Goal: Navigation & Orientation: Find specific page/section

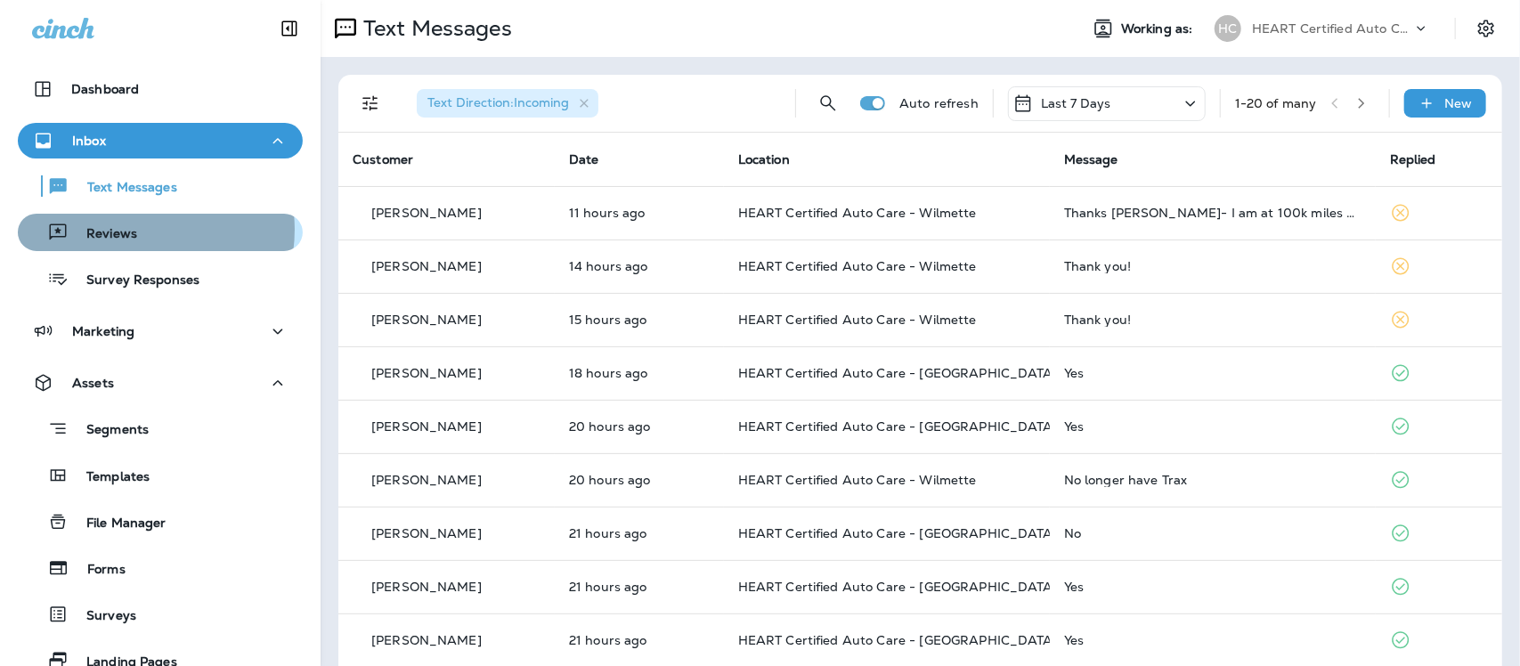
click at [134, 230] on p "Reviews" at bounding box center [103, 234] width 69 height 17
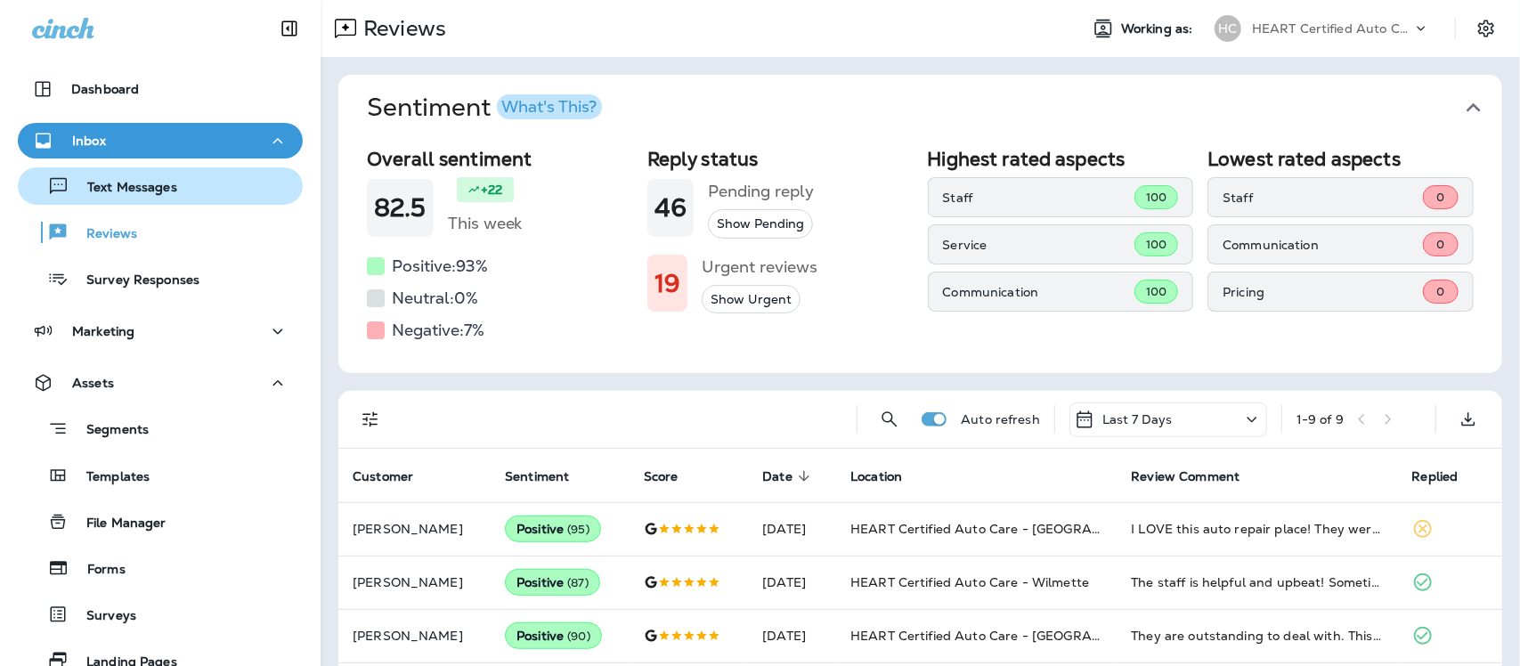
click at [167, 188] on p "Text Messages" at bounding box center [123, 188] width 108 height 17
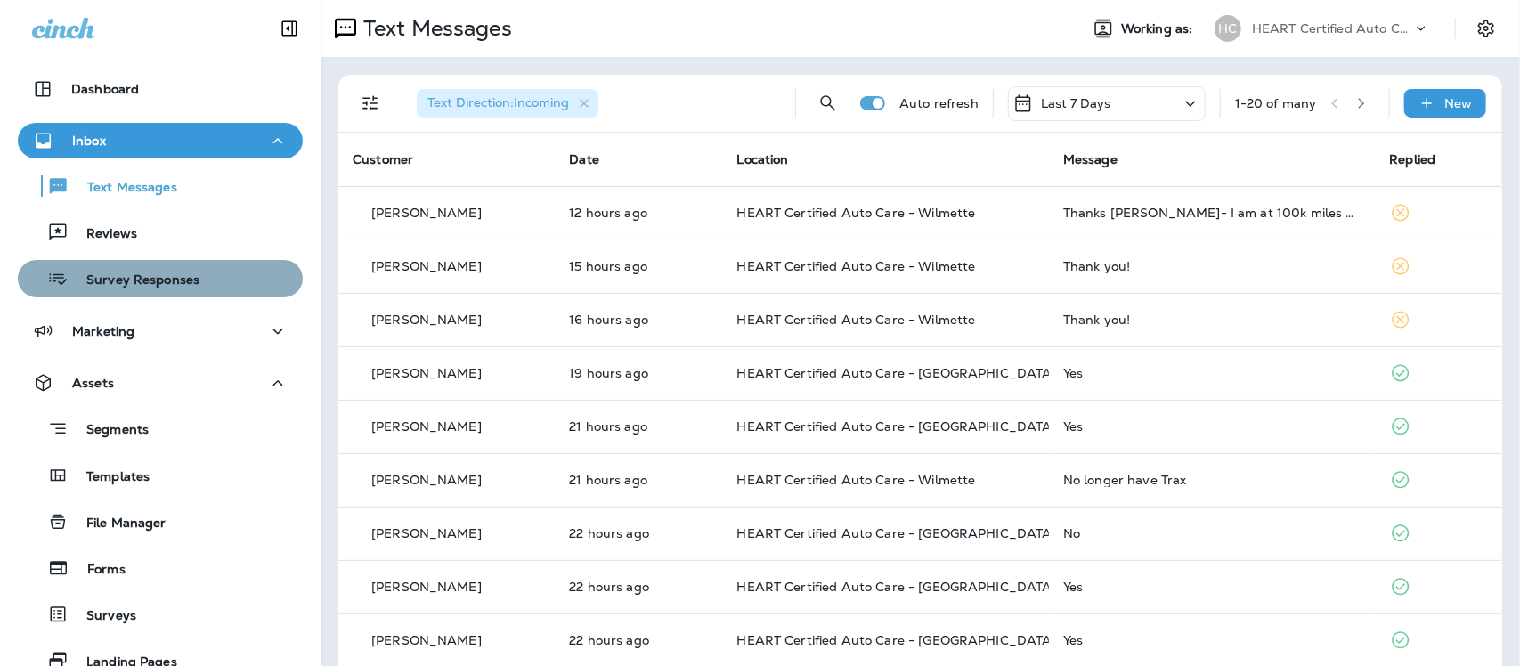
click at [161, 283] on p "Survey Responses" at bounding box center [134, 281] width 131 height 17
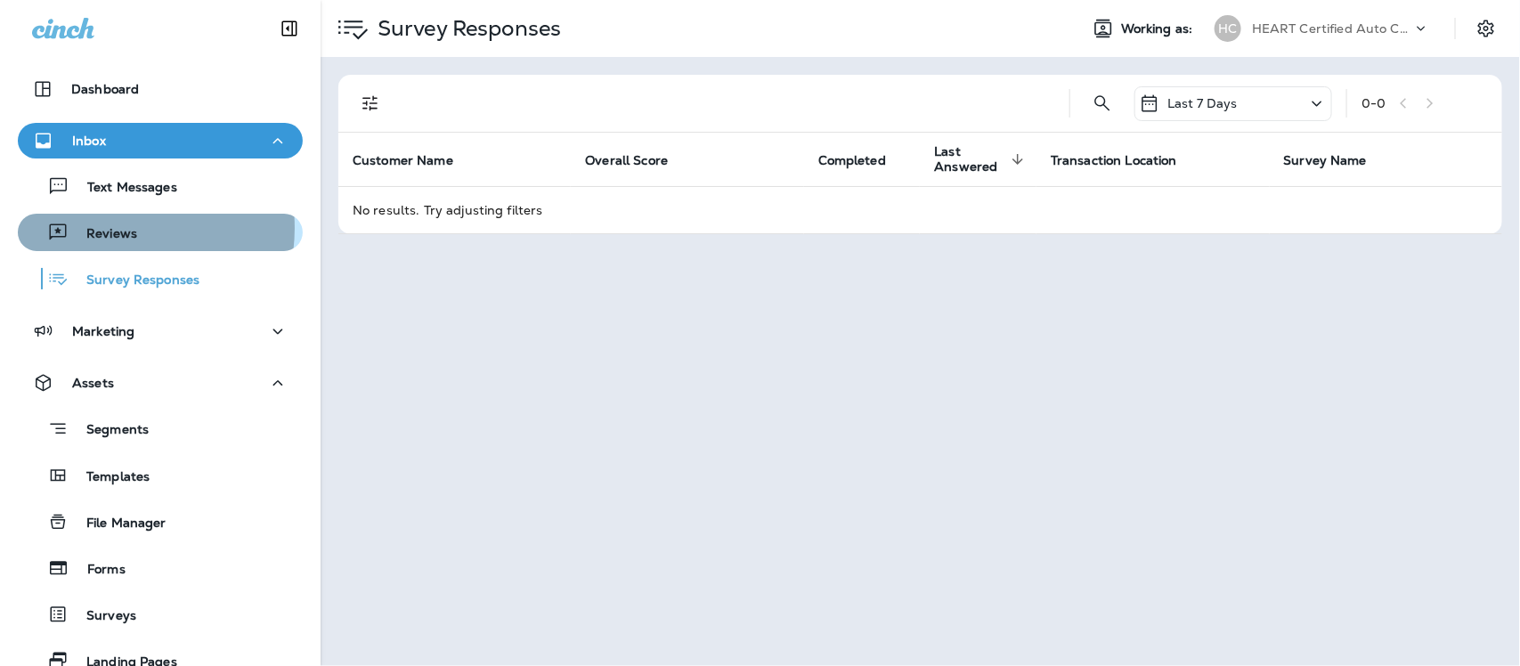
click at [104, 228] on p "Reviews" at bounding box center [103, 234] width 69 height 17
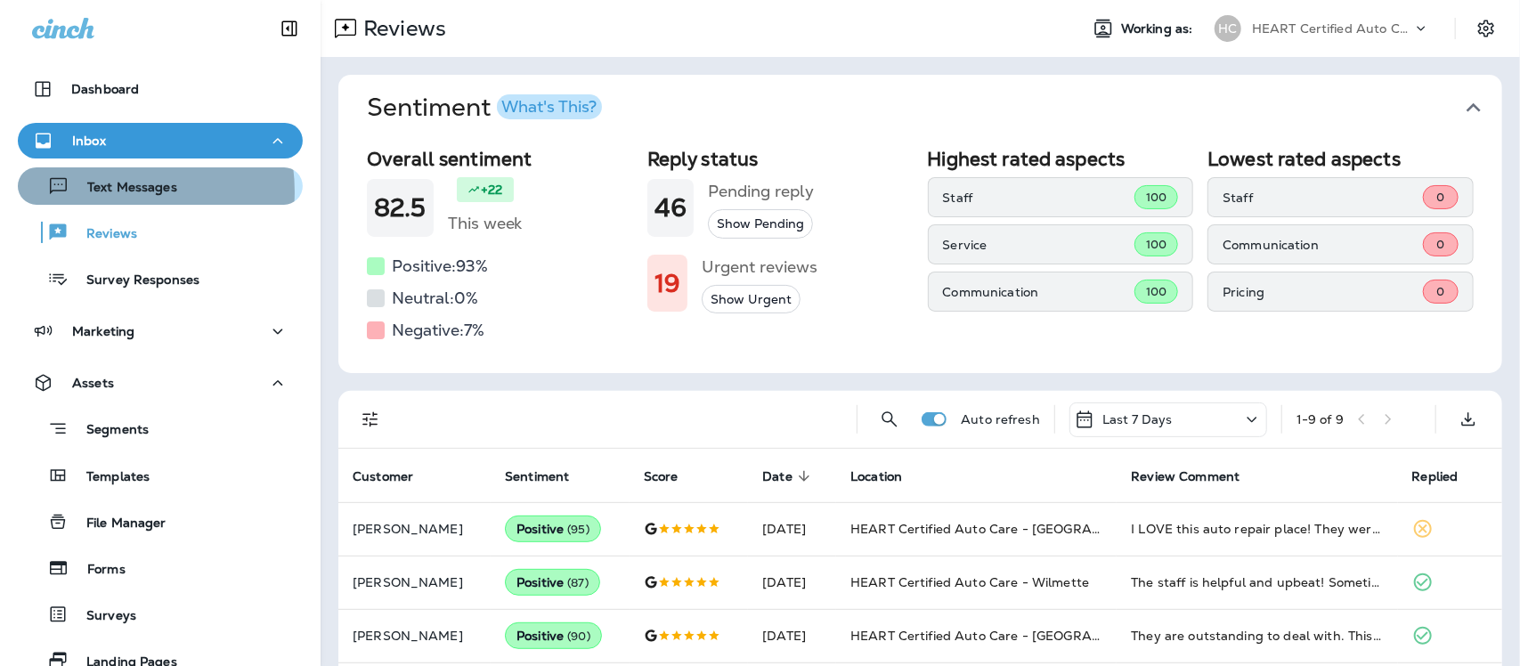
click at [108, 192] on p "Text Messages" at bounding box center [123, 188] width 108 height 17
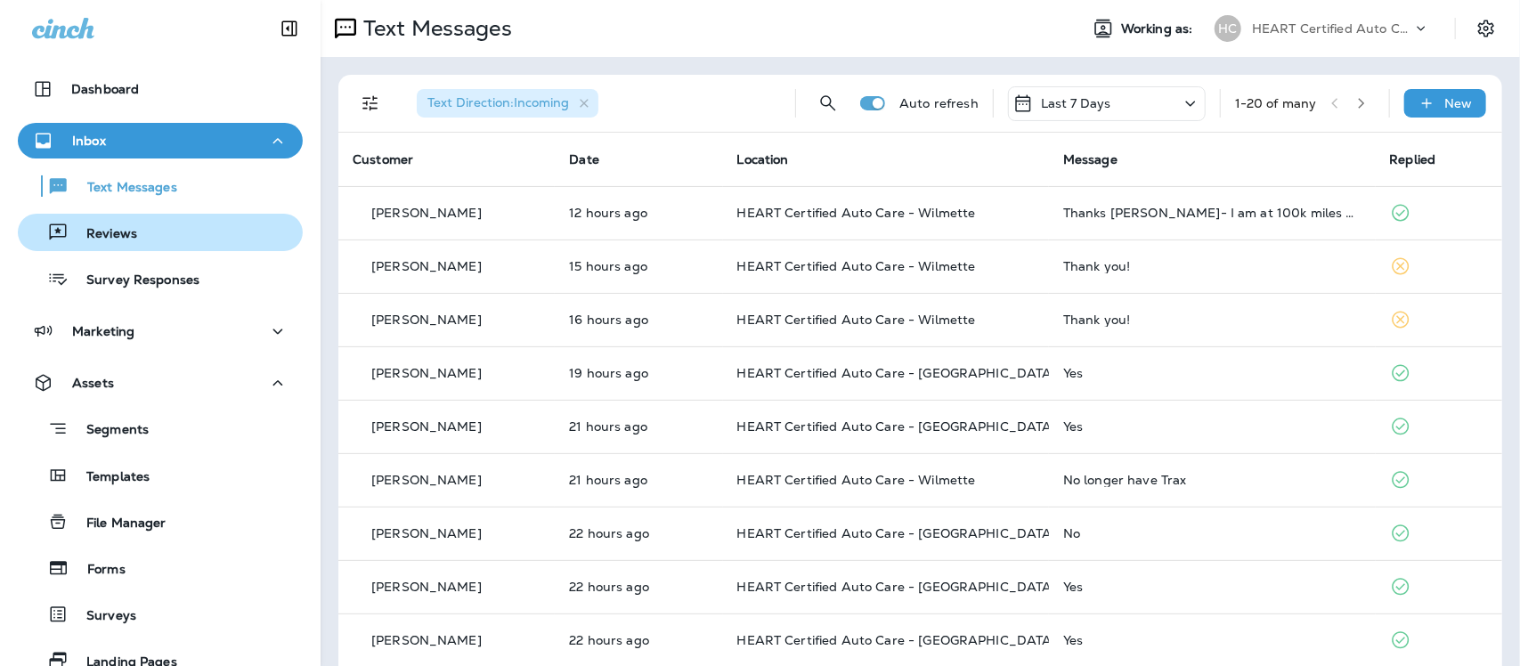
click at [110, 232] on p "Reviews" at bounding box center [103, 234] width 69 height 17
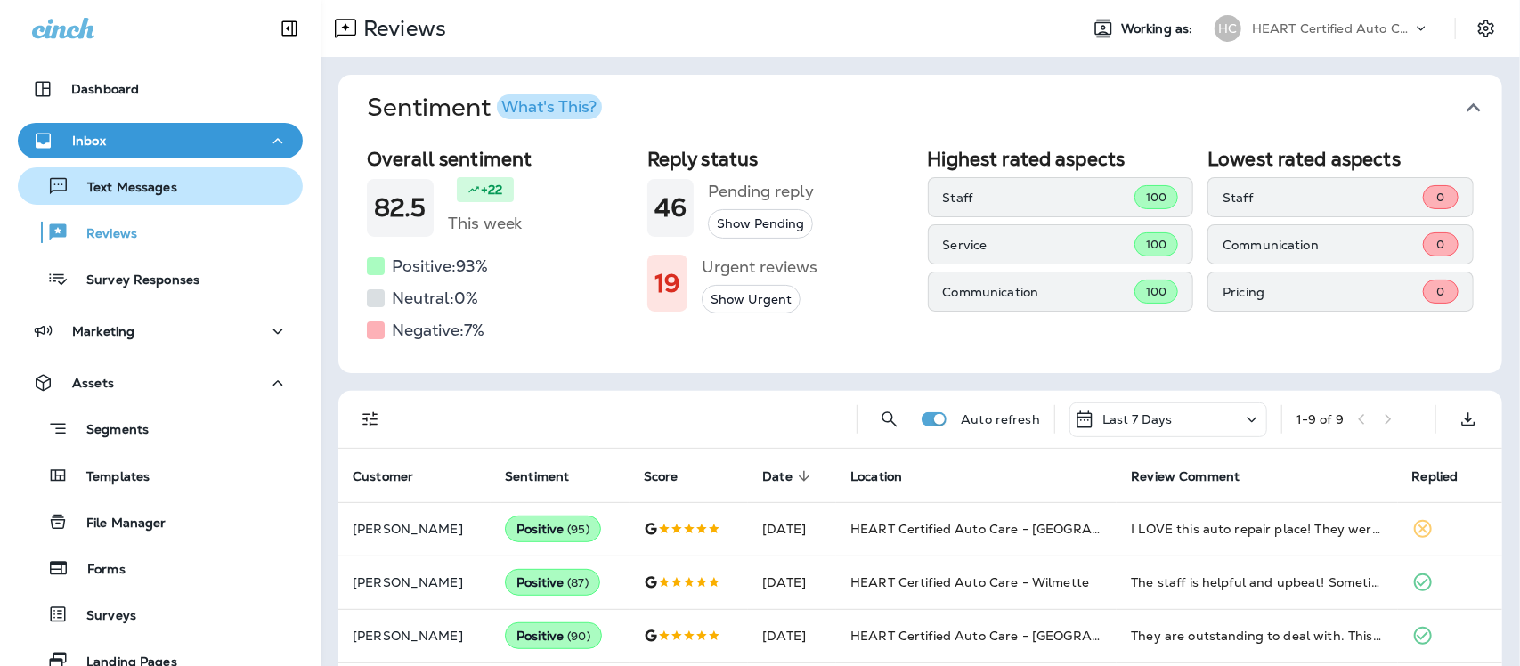
click at [147, 193] on p "Text Messages" at bounding box center [123, 188] width 108 height 17
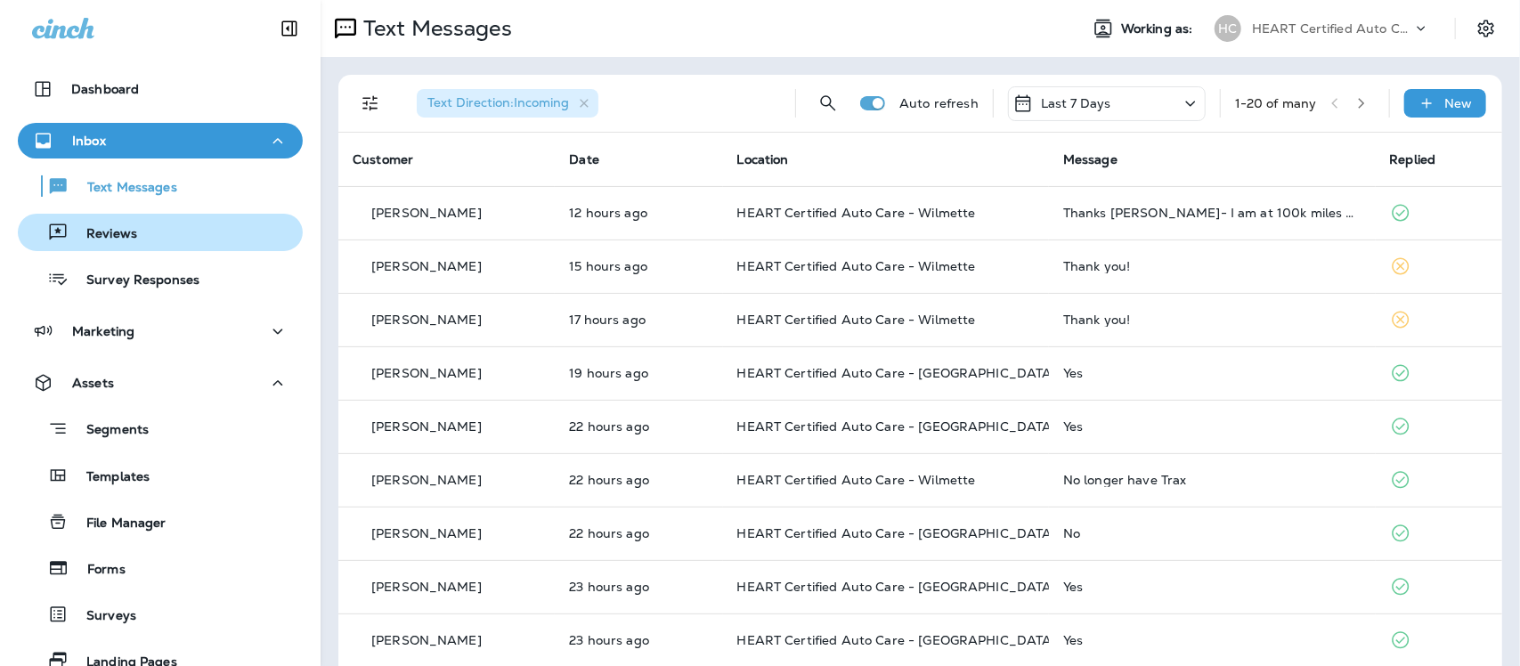
click at [108, 227] on p "Reviews" at bounding box center [103, 234] width 69 height 17
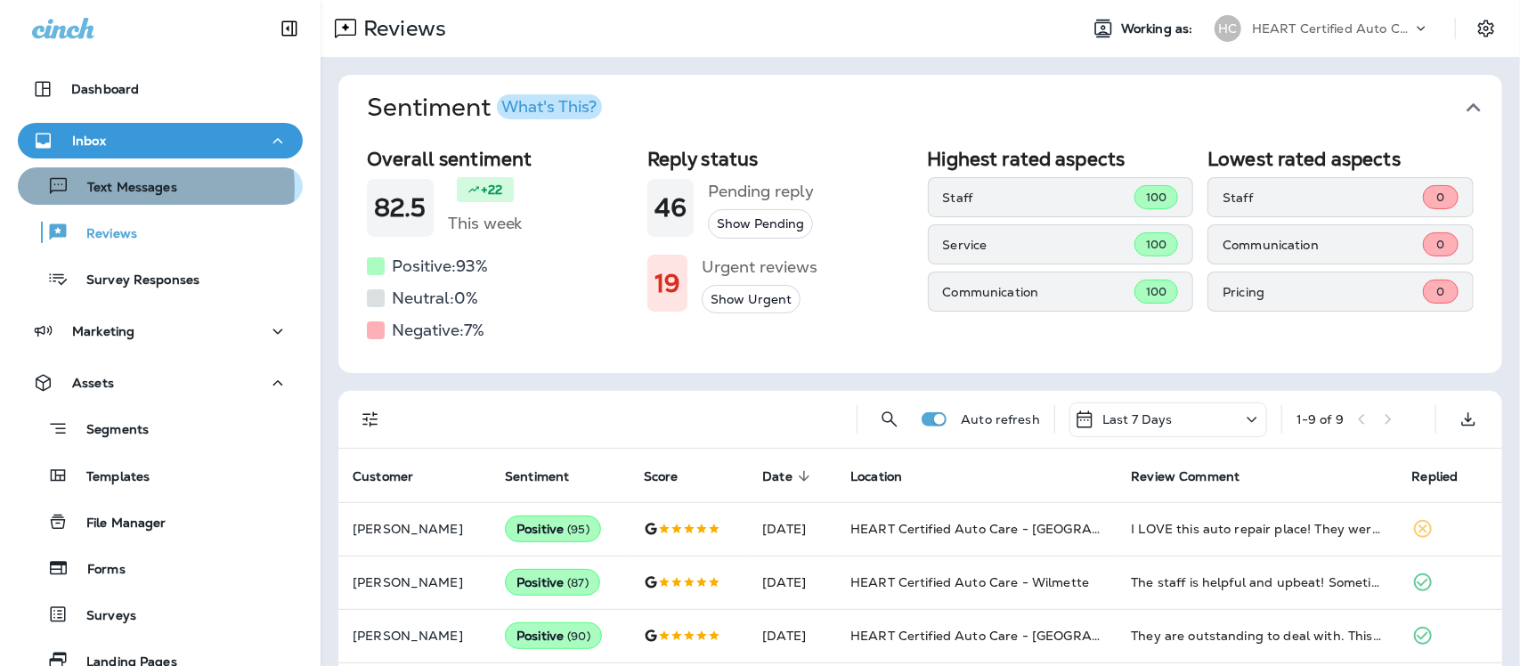
click at [143, 188] on p "Text Messages" at bounding box center [123, 188] width 108 height 17
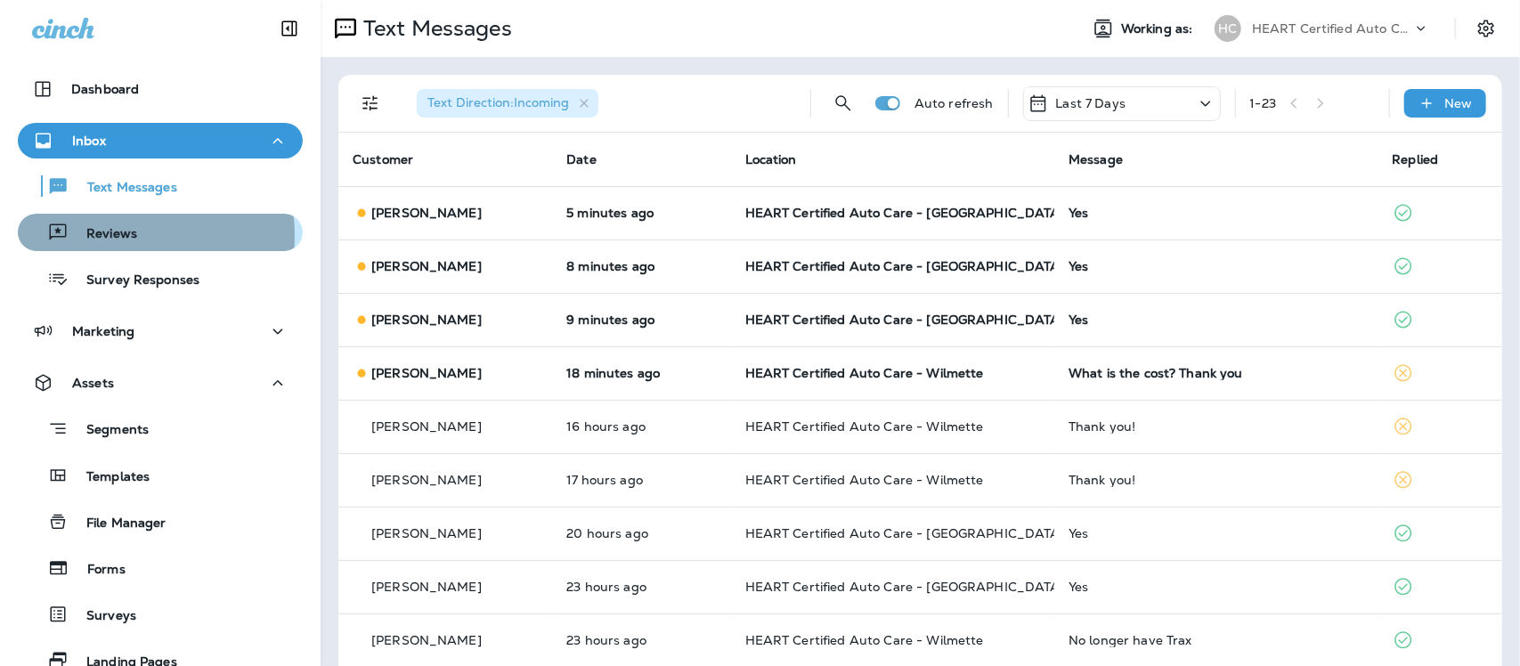
click at [112, 236] on p "Reviews" at bounding box center [103, 234] width 69 height 17
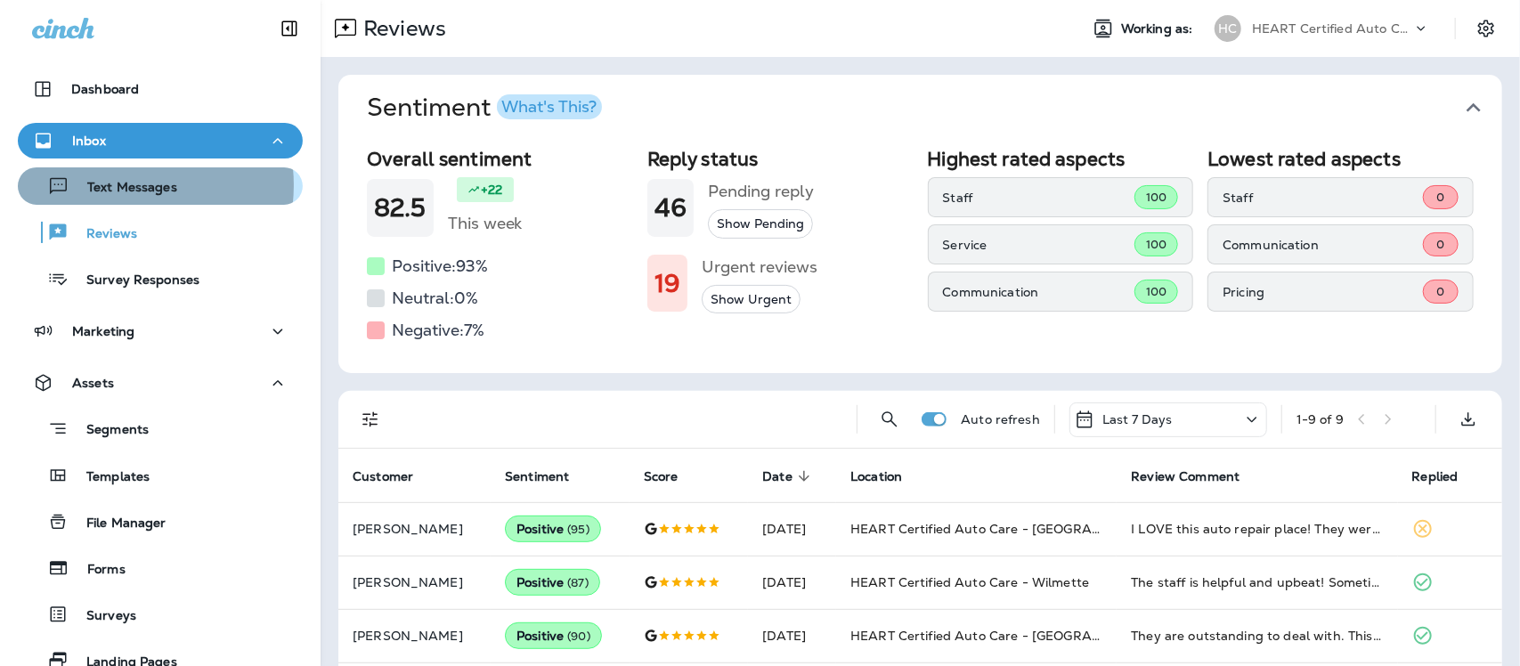
click at [117, 185] on p "Text Messages" at bounding box center [123, 188] width 108 height 17
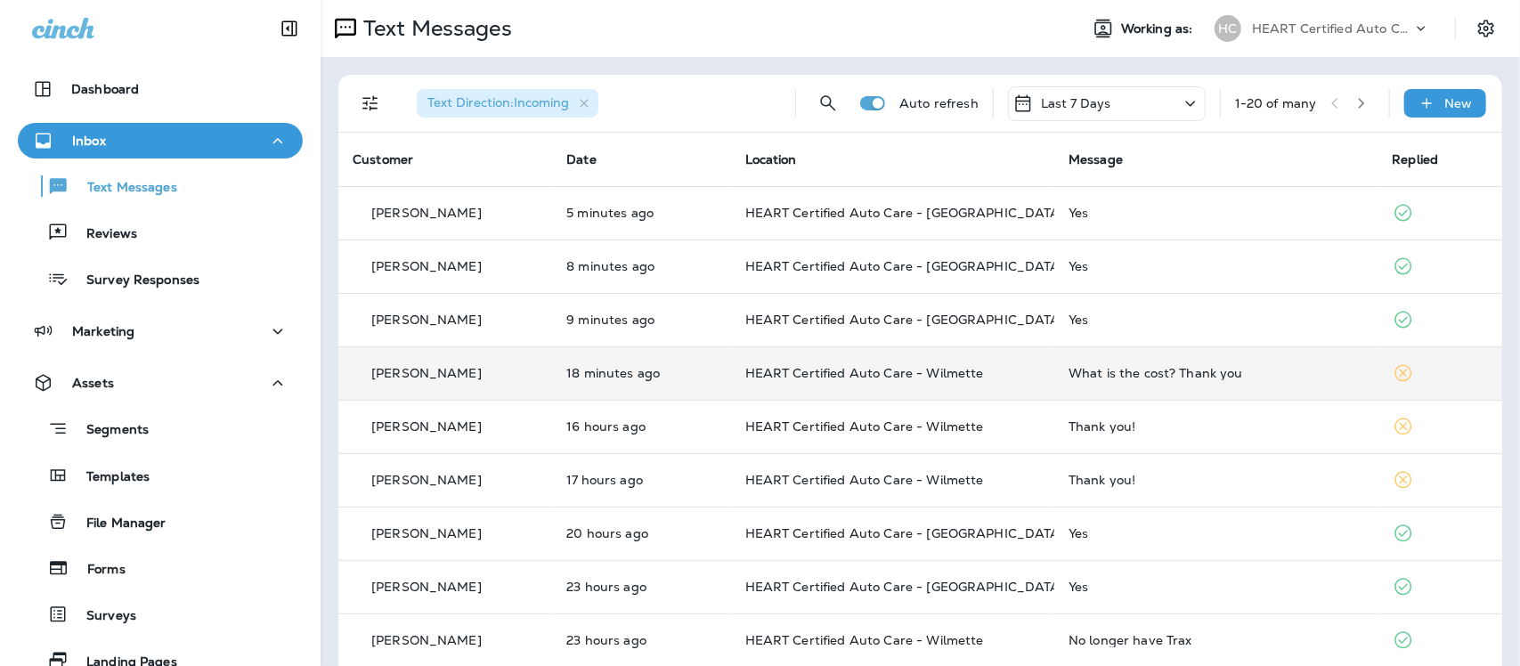
click at [1153, 376] on div "What is the cost? Thank you" at bounding box center [1216, 373] width 295 height 14
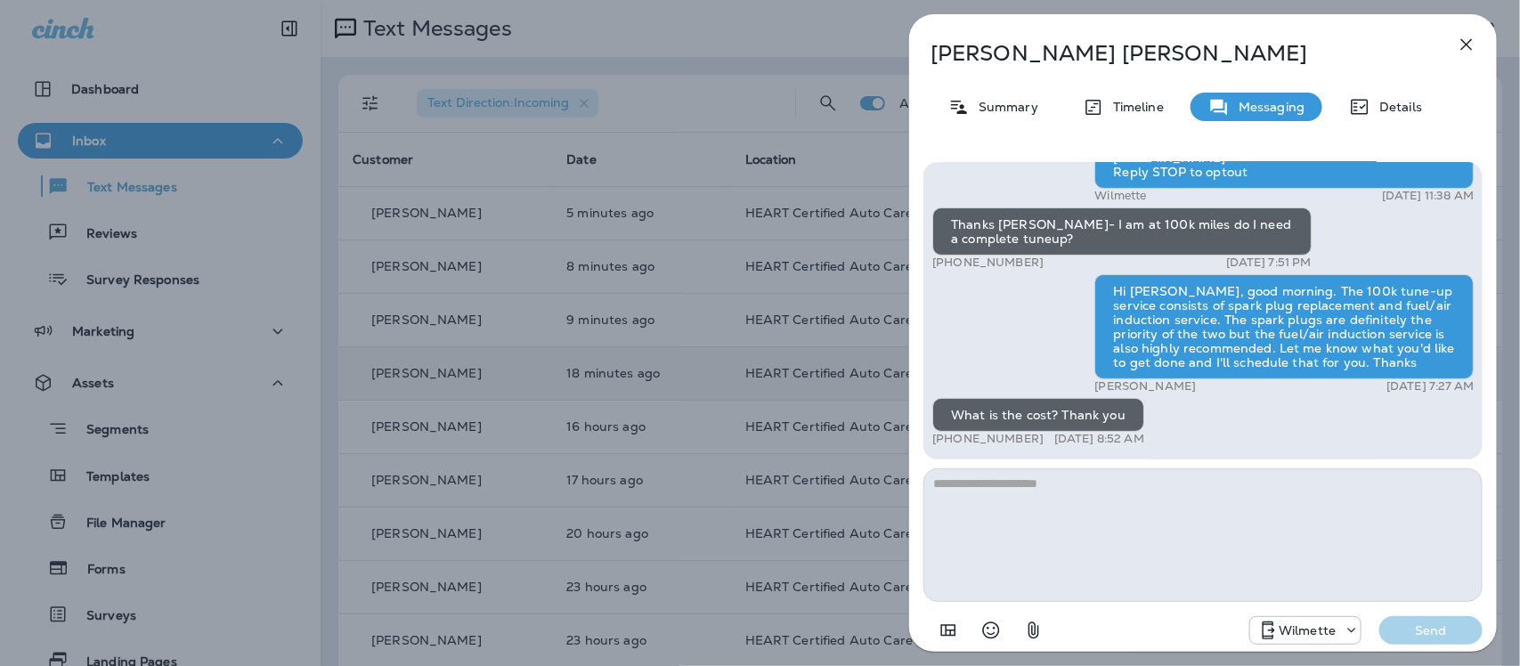
click at [1471, 42] on icon "button" at bounding box center [1466, 44] width 21 height 21
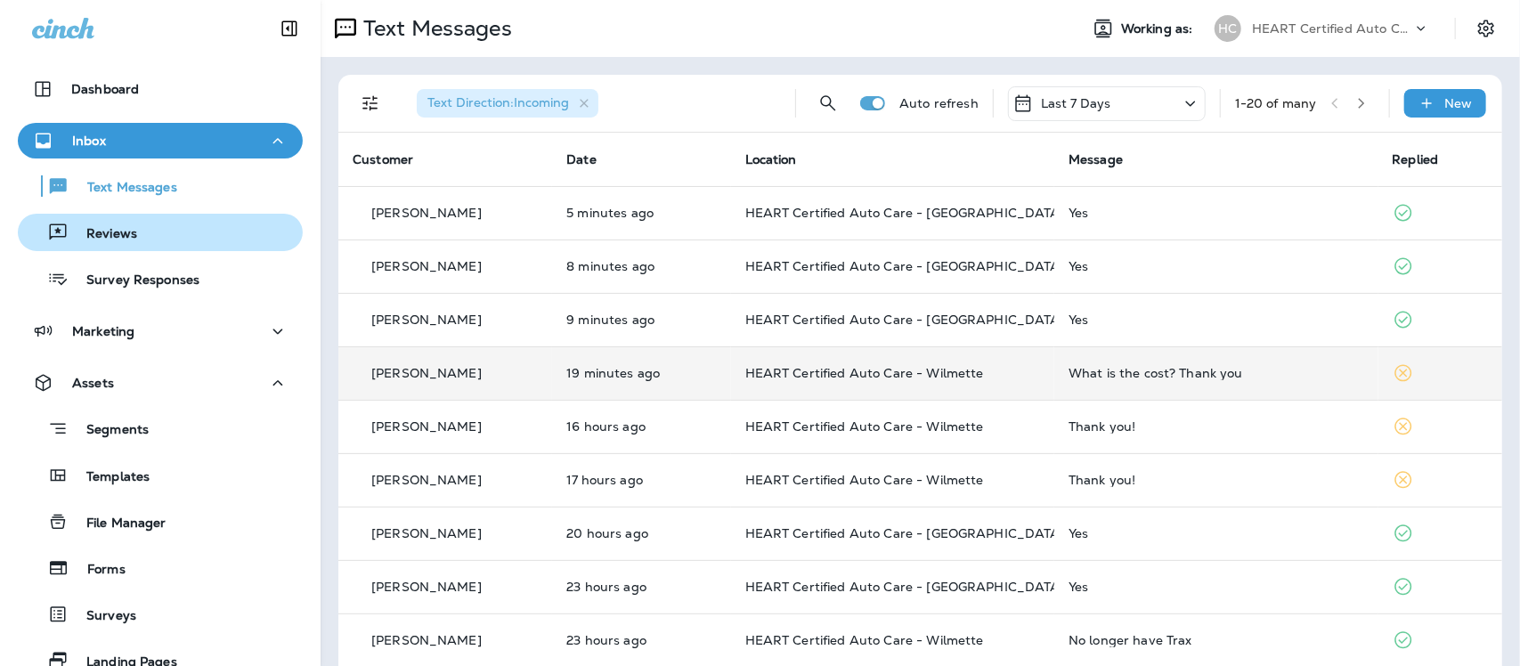
click at [110, 232] on p "Reviews" at bounding box center [103, 234] width 69 height 17
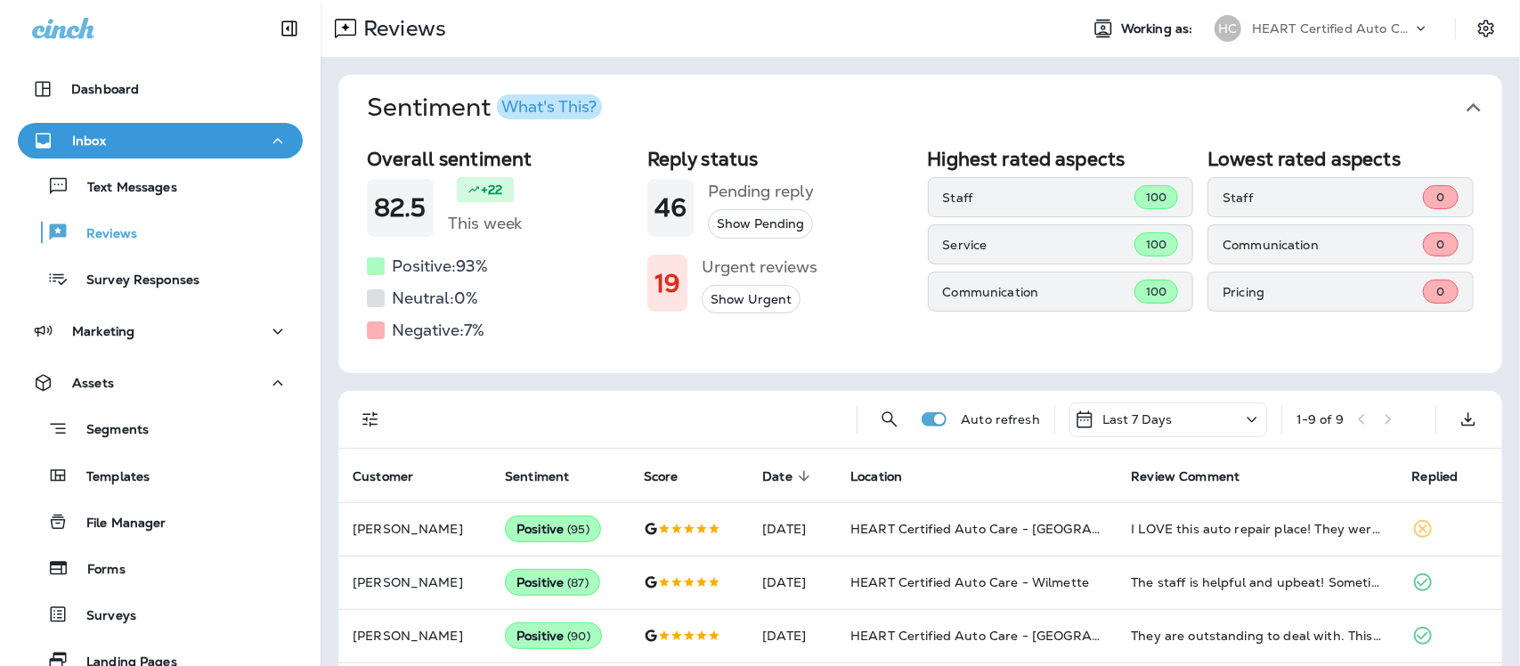
drag, startPoint x: 121, startPoint y: 188, endPoint x: 121, endPoint y: 134, distance: 53.4
click at [121, 185] on p "Text Messages" at bounding box center [123, 188] width 108 height 17
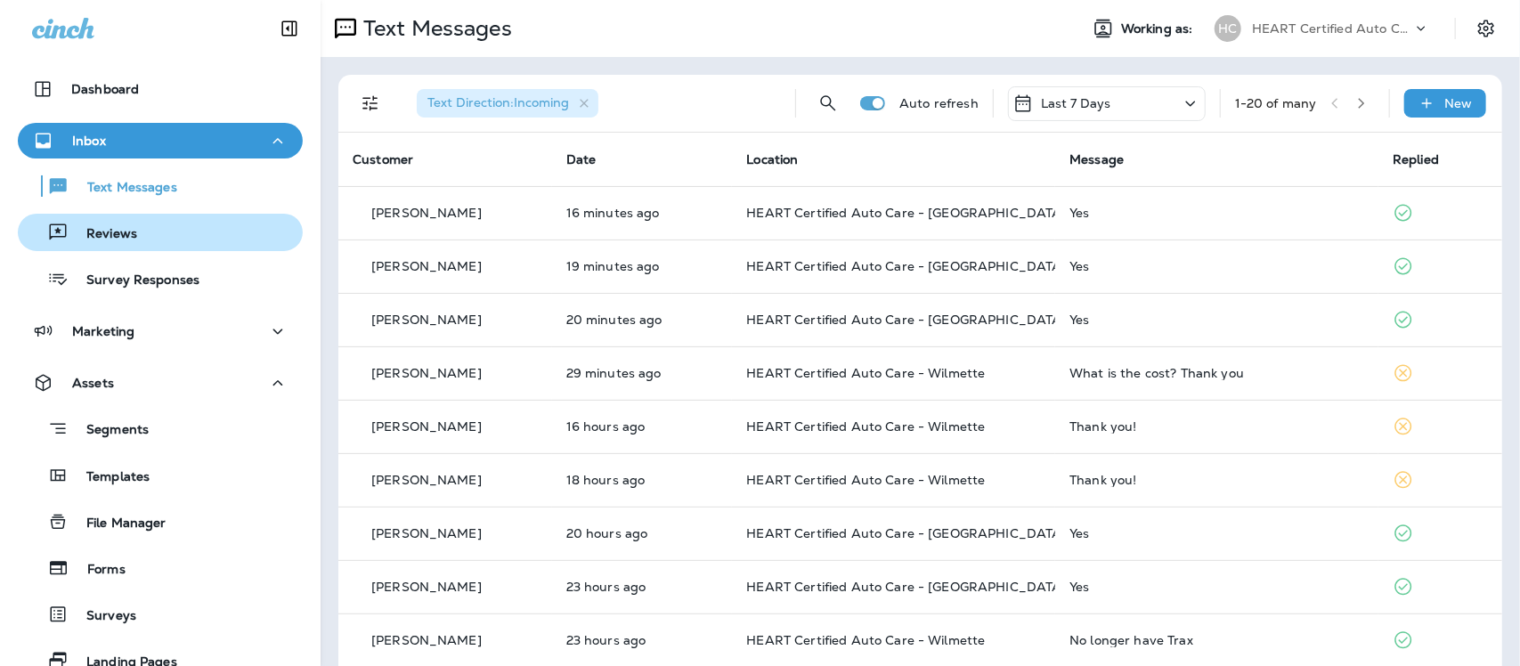
click at [152, 234] on div "Reviews" at bounding box center [160, 232] width 271 height 27
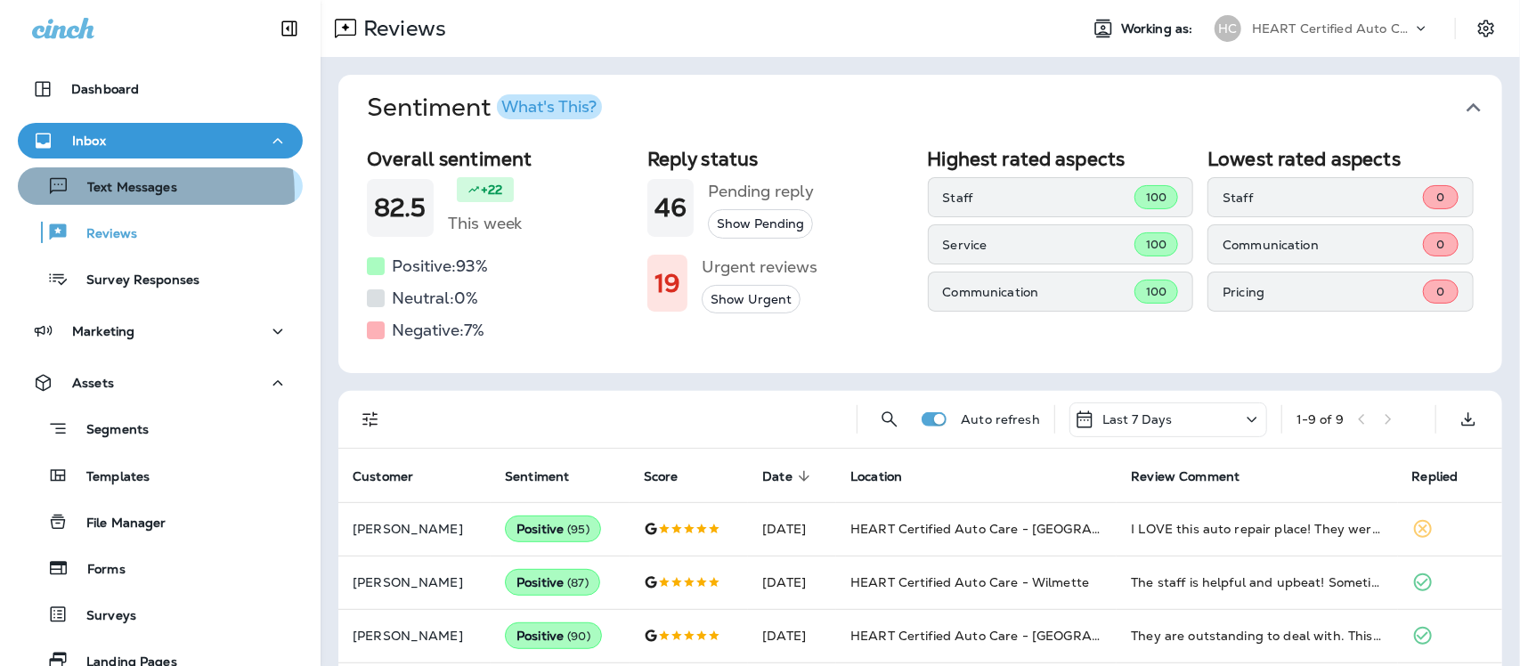
click at [130, 193] on p "Text Messages" at bounding box center [123, 188] width 108 height 17
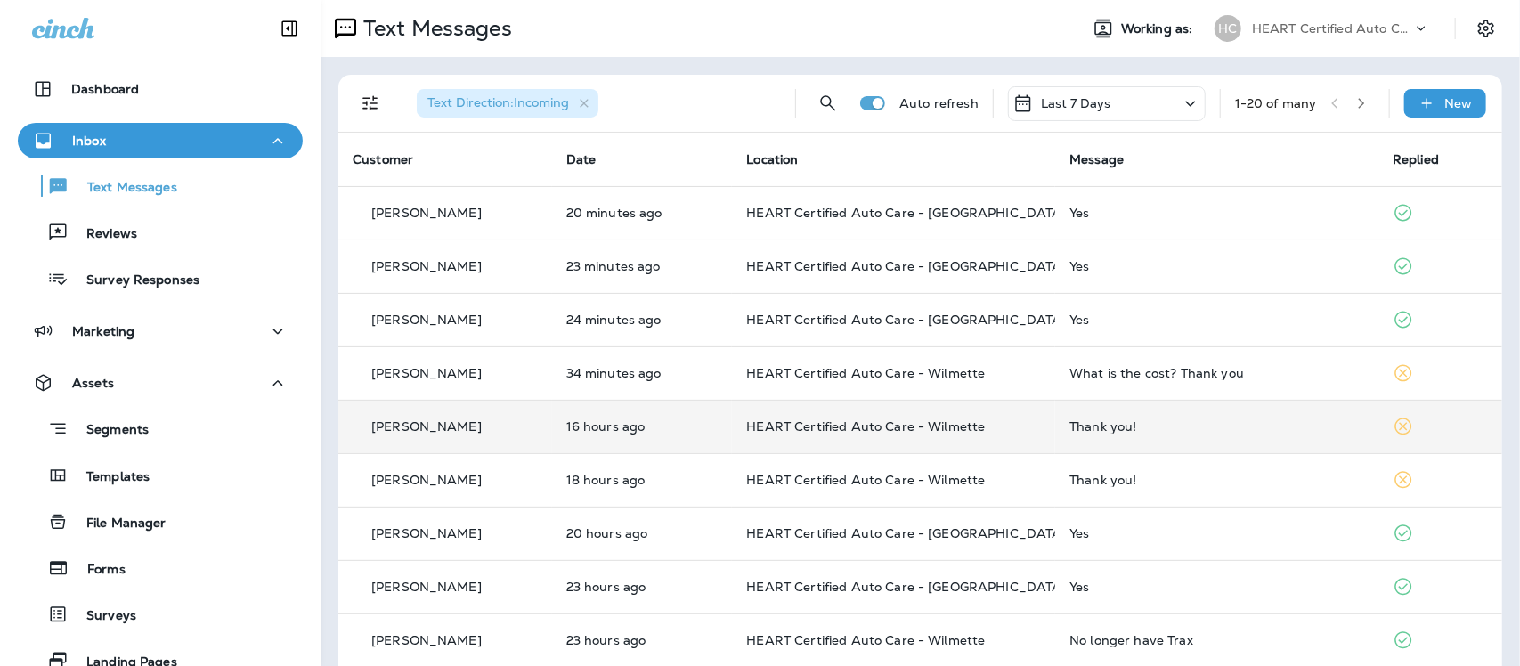
click at [1111, 430] on div "Thank you!" at bounding box center [1217, 427] width 295 height 14
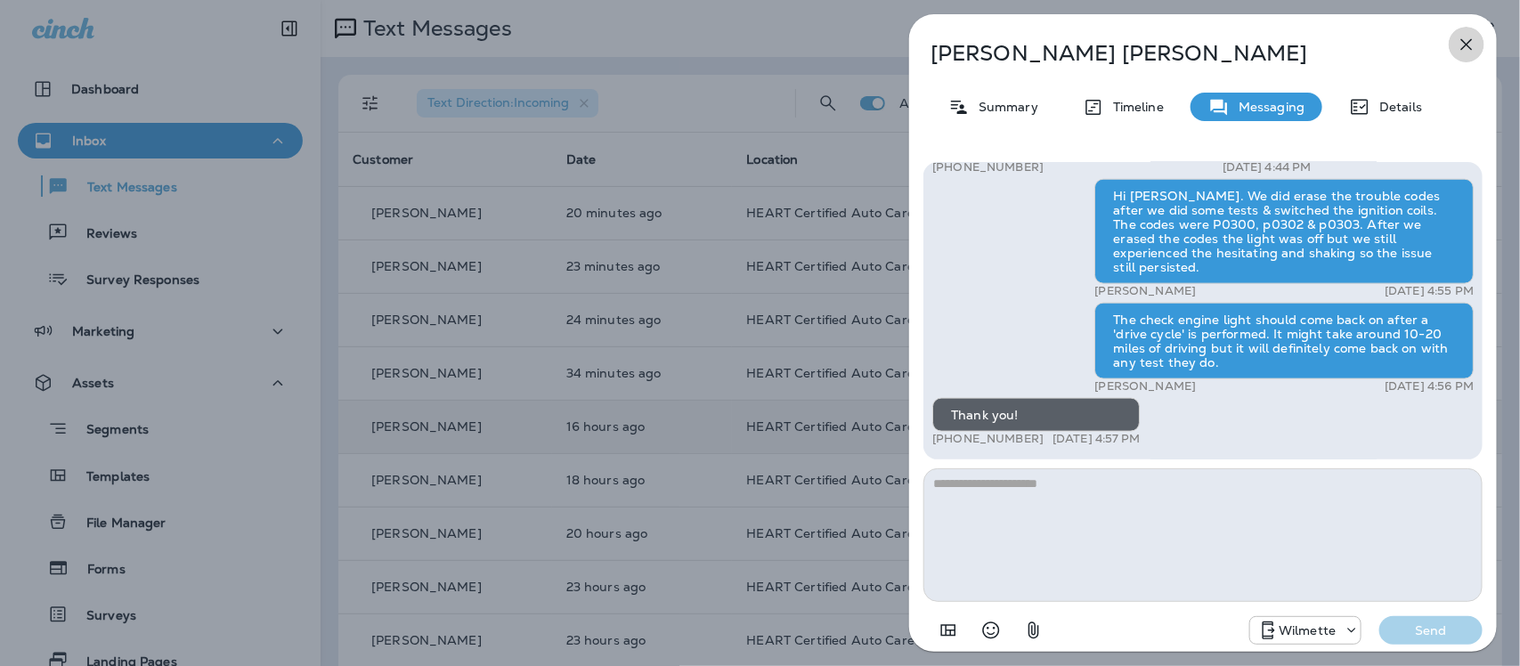
click at [1471, 45] on icon "button" at bounding box center [1466, 44] width 21 height 21
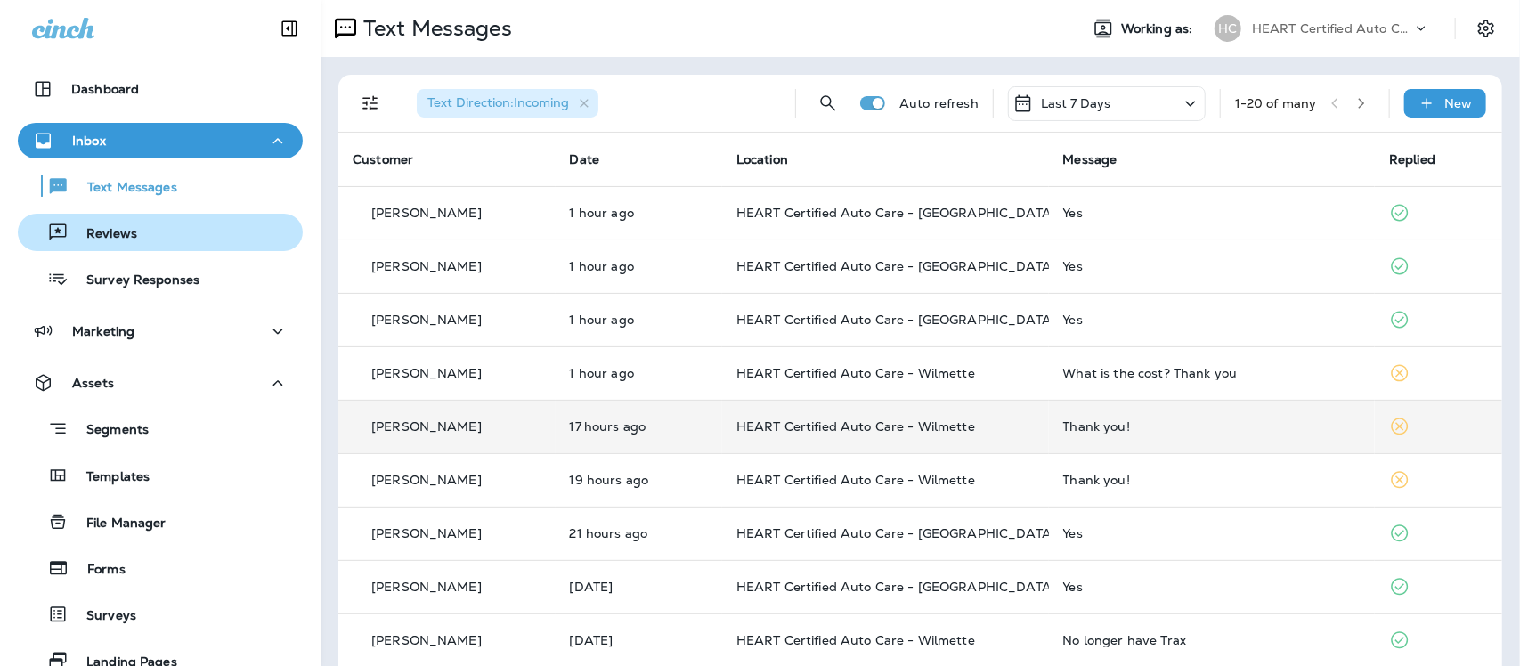
click at [111, 238] on p "Reviews" at bounding box center [103, 234] width 69 height 17
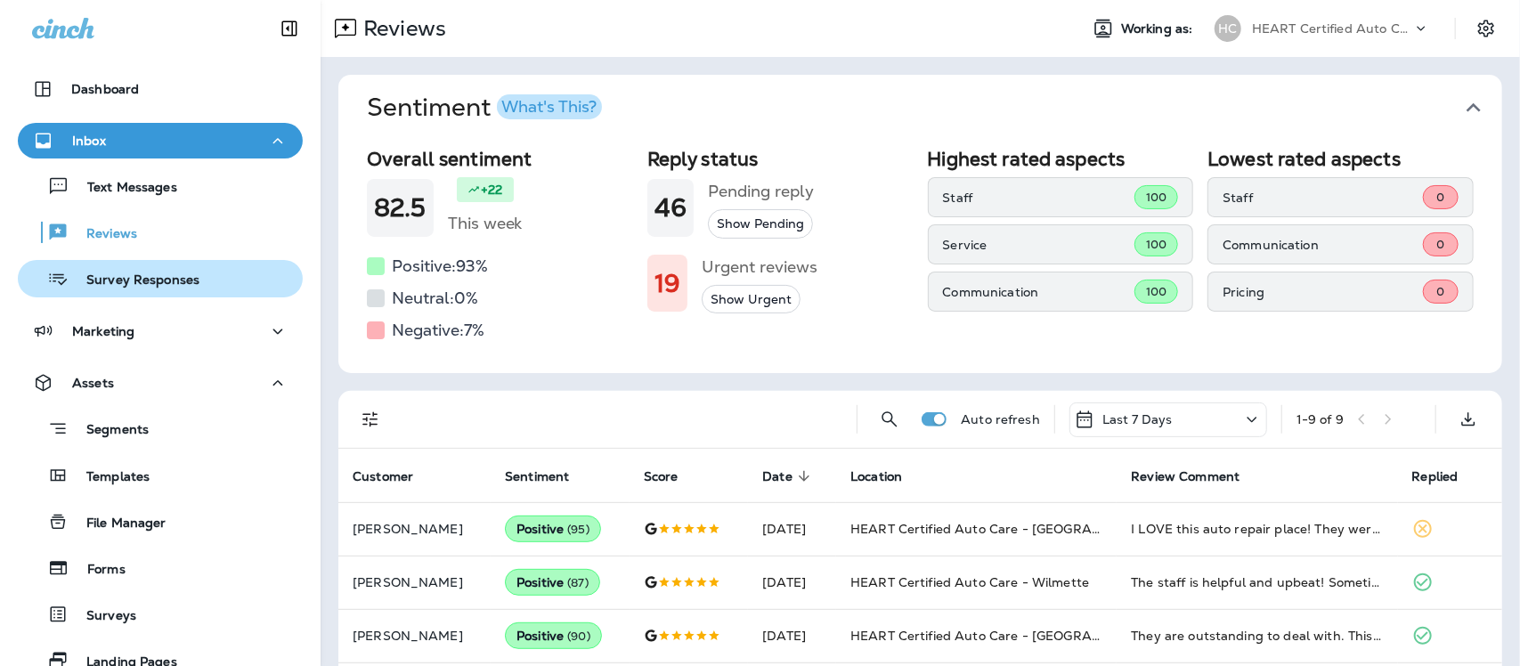
click at [136, 282] on p "Survey Responses" at bounding box center [134, 281] width 131 height 17
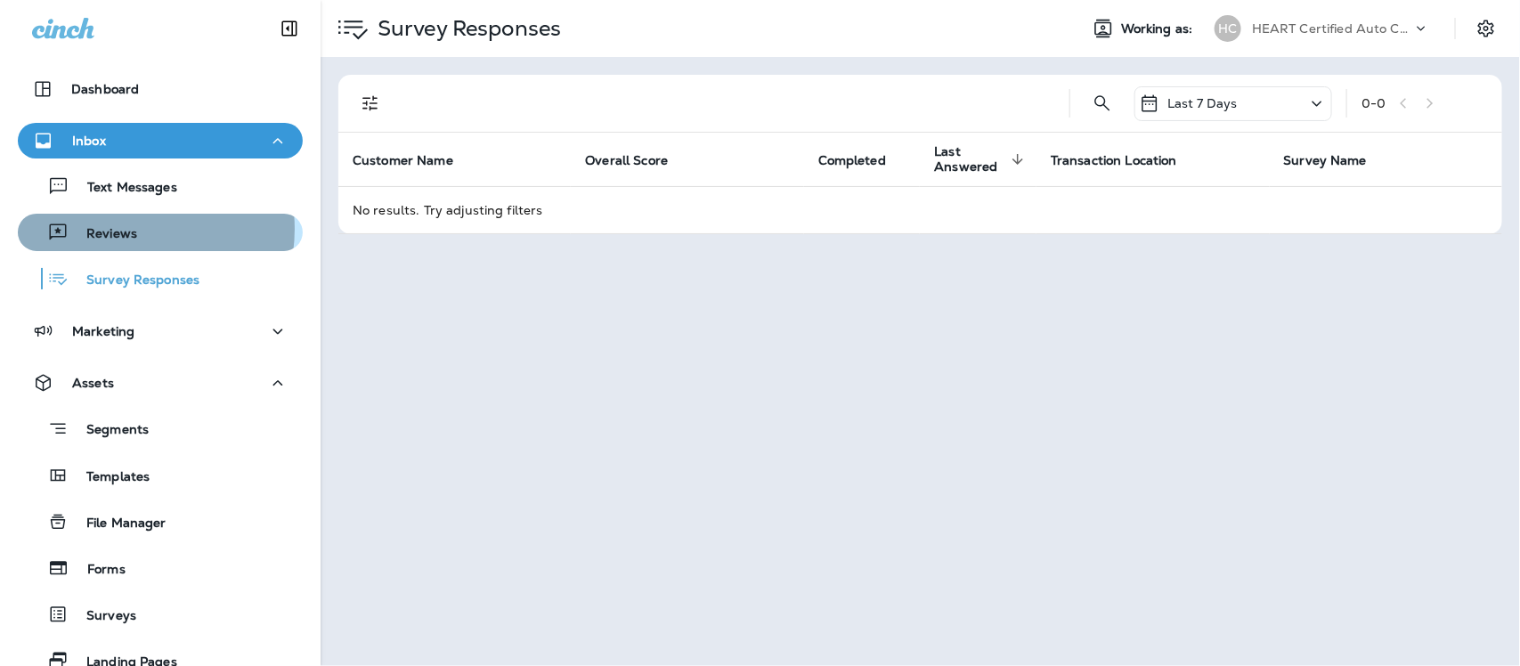
click at [123, 229] on p "Reviews" at bounding box center [103, 234] width 69 height 17
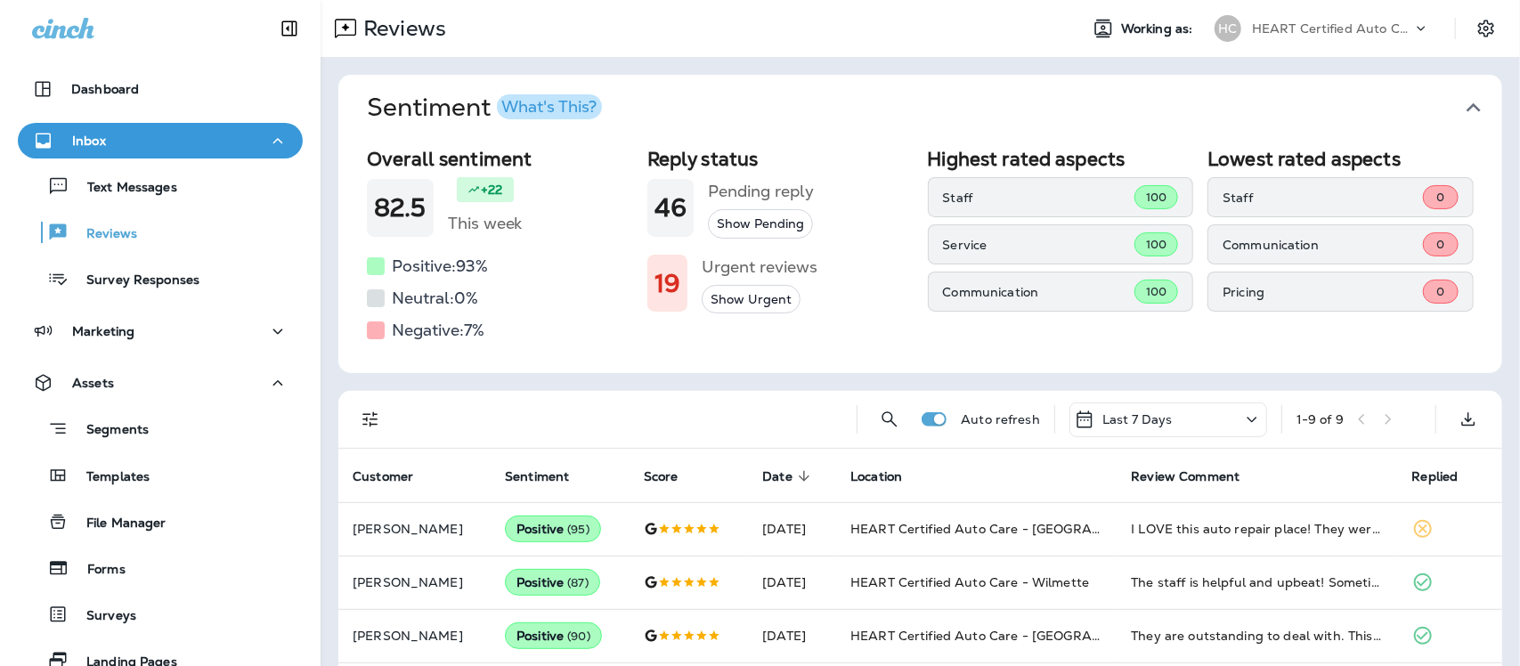
click at [1467, 105] on icon "button" at bounding box center [1474, 107] width 14 height 9
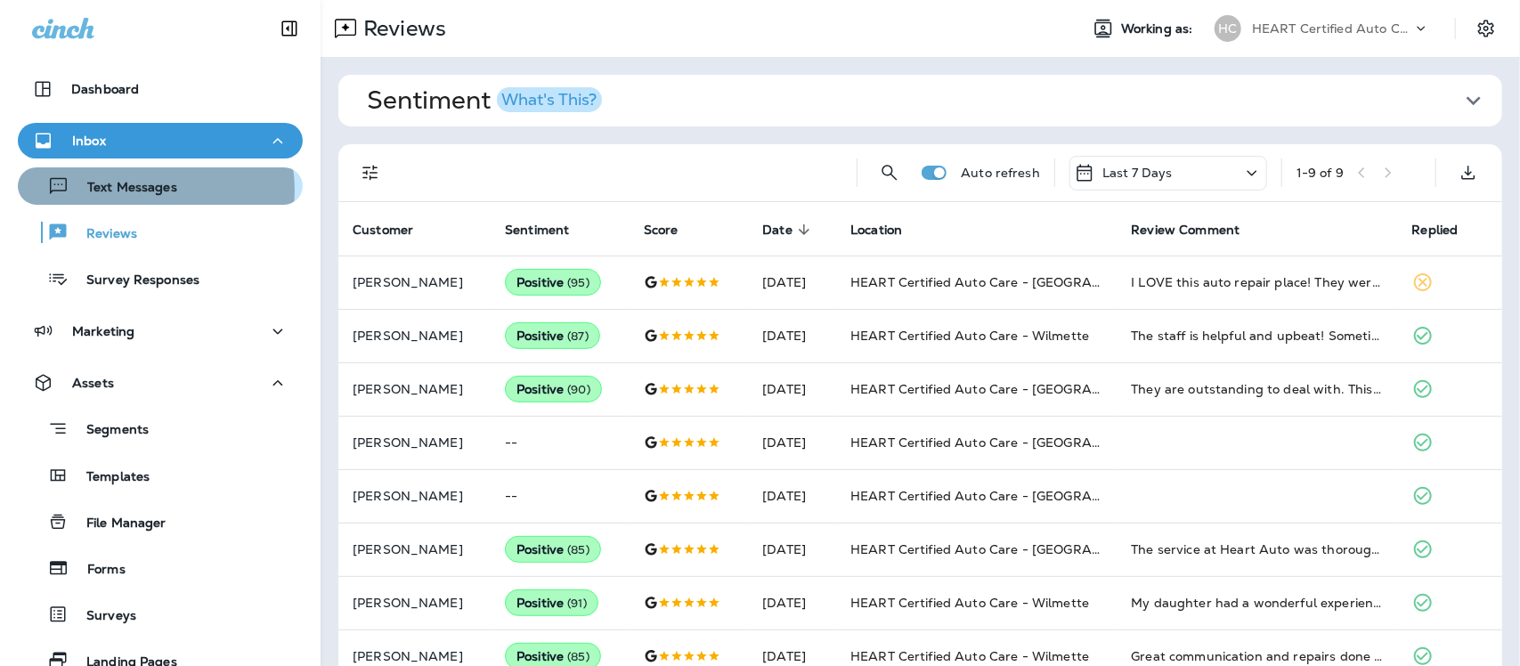
click at [149, 190] on p "Text Messages" at bounding box center [123, 188] width 108 height 17
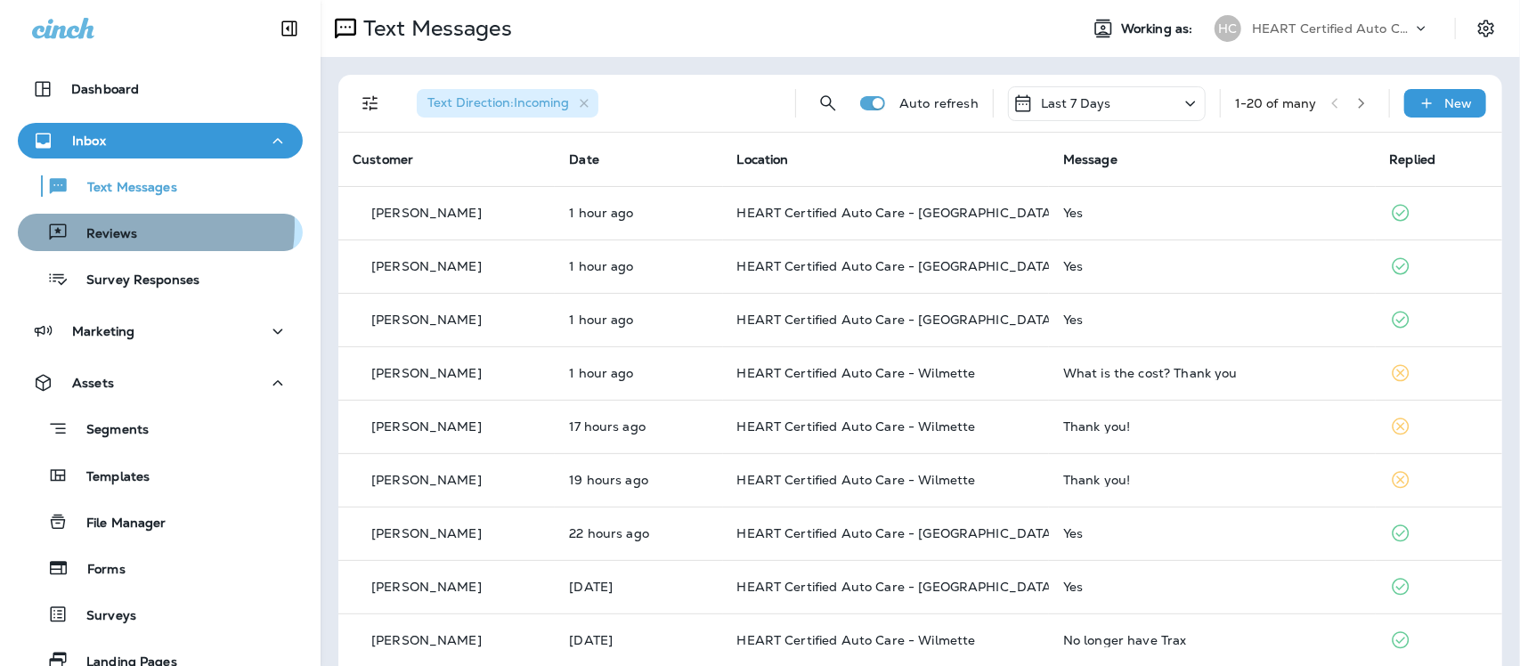
click at [117, 226] on p "Reviews" at bounding box center [103, 234] width 69 height 17
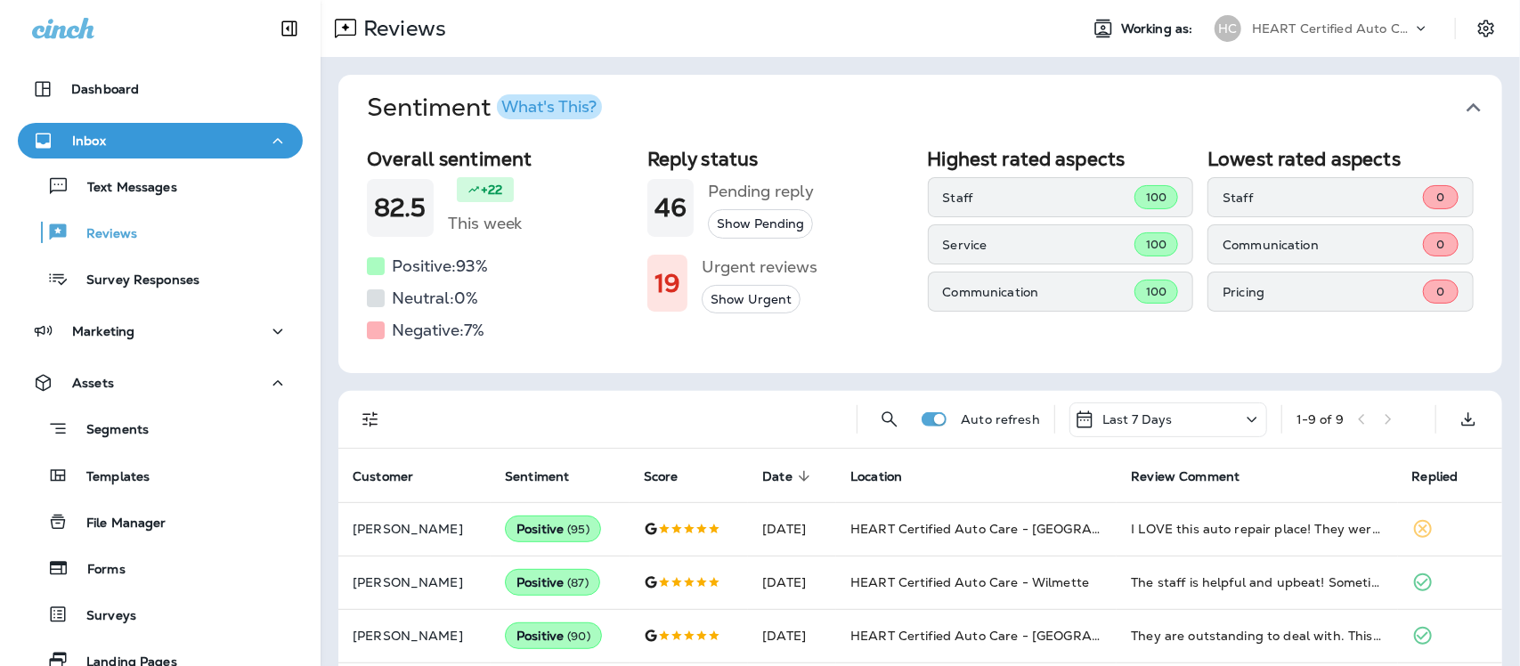
click at [1460, 111] on icon "button" at bounding box center [1474, 108] width 29 height 29
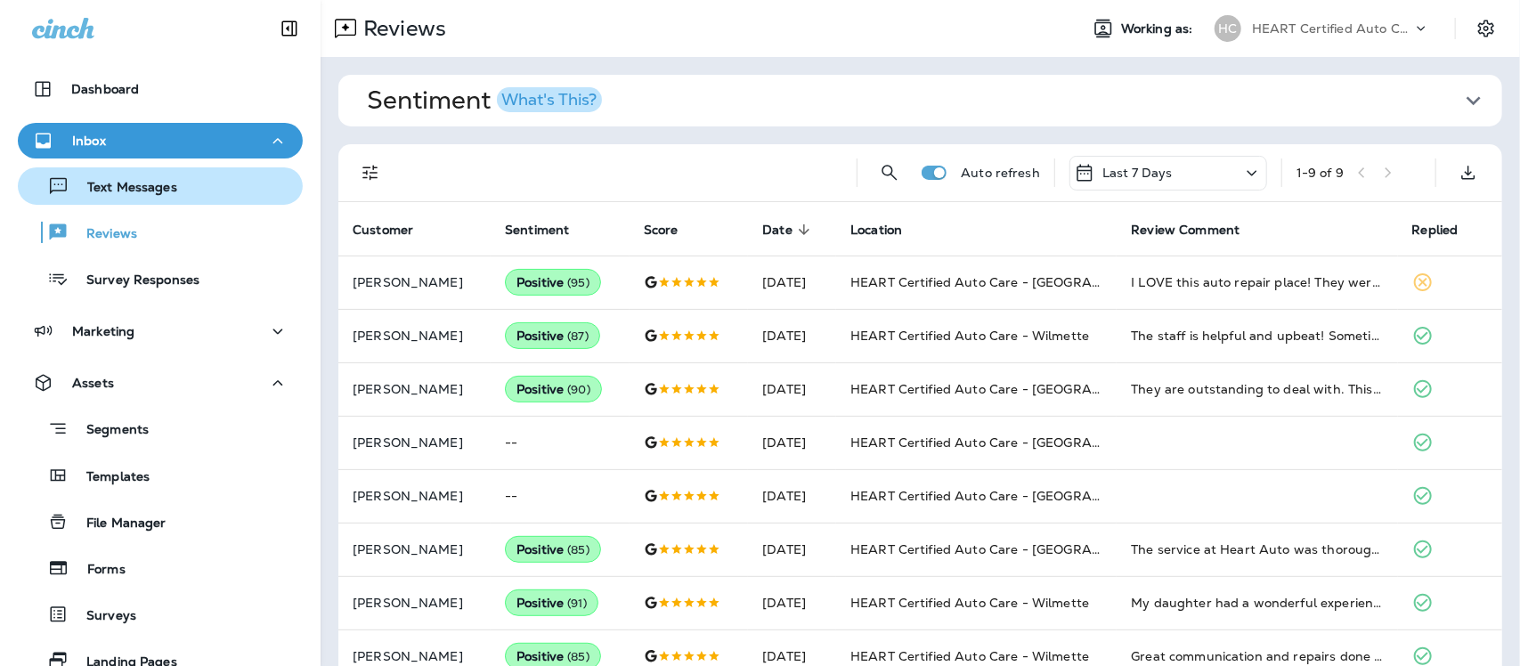
click at [135, 192] on p "Text Messages" at bounding box center [123, 188] width 108 height 17
